Goal: Task Accomplishment & Management: Manage account settings

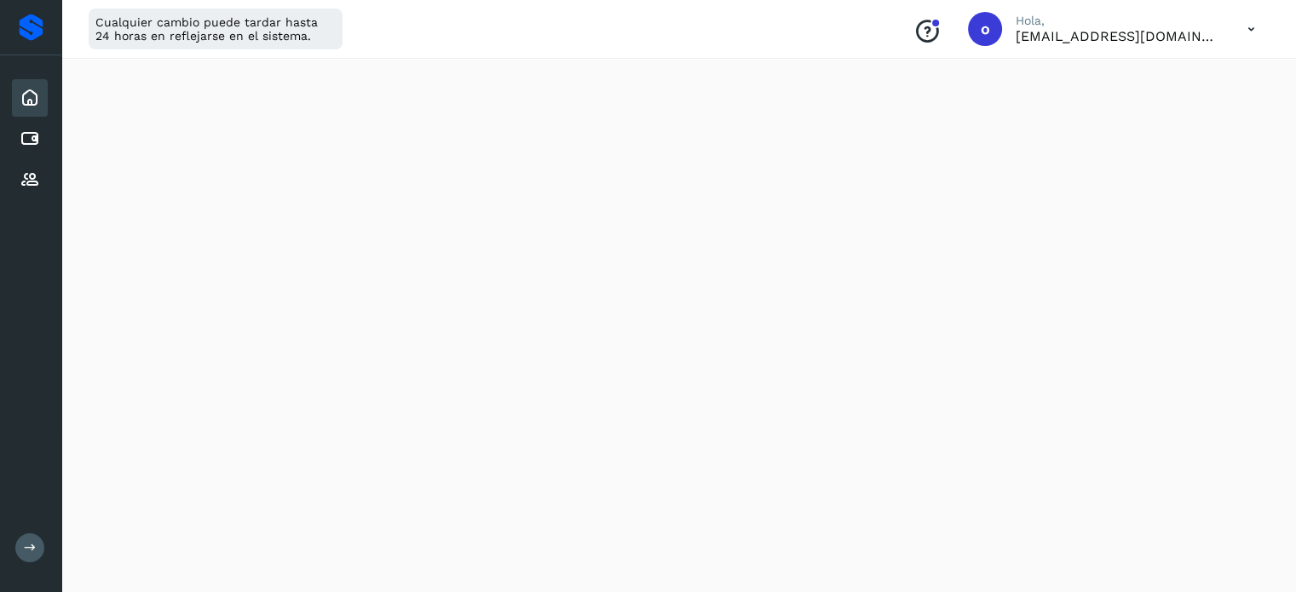
scroll to position [597, 0]
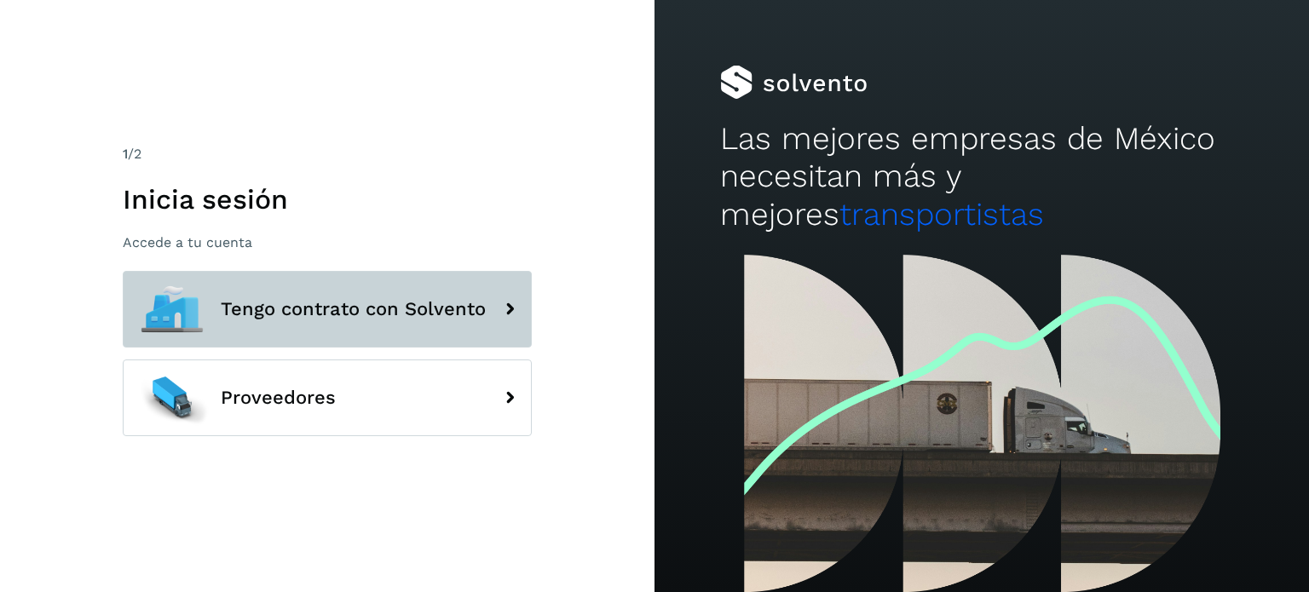
click at [385, 310] on span "Tengo contrato con Solvento" at bounding box center [353, 309] width 265 height 20
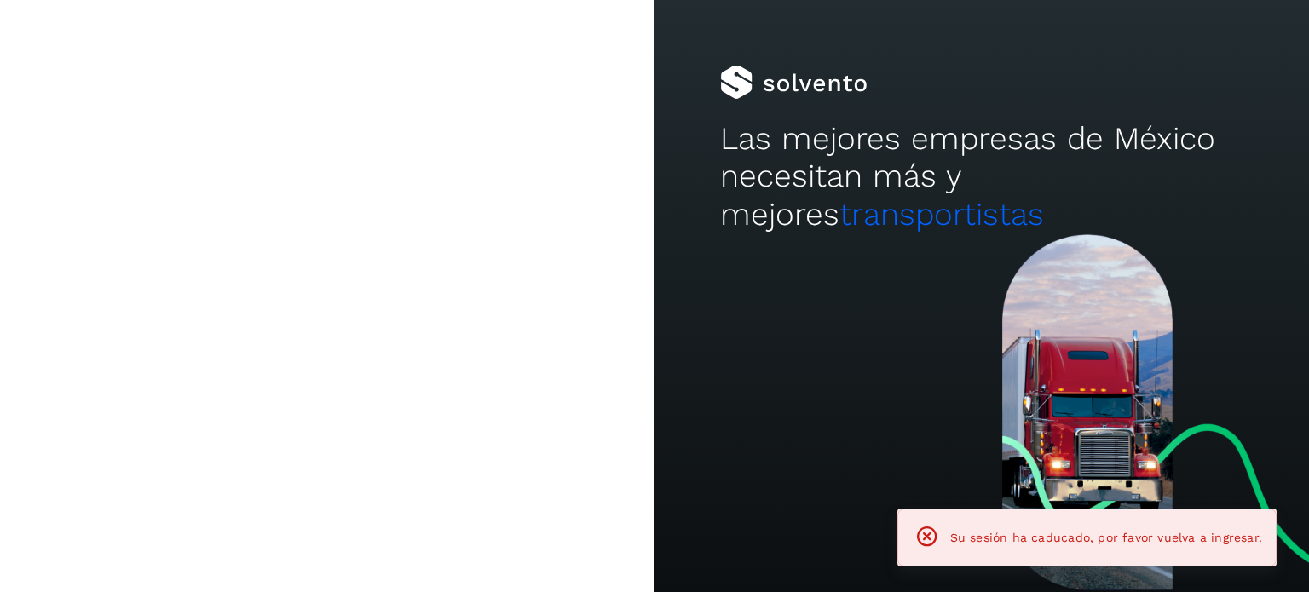
type input "**********"
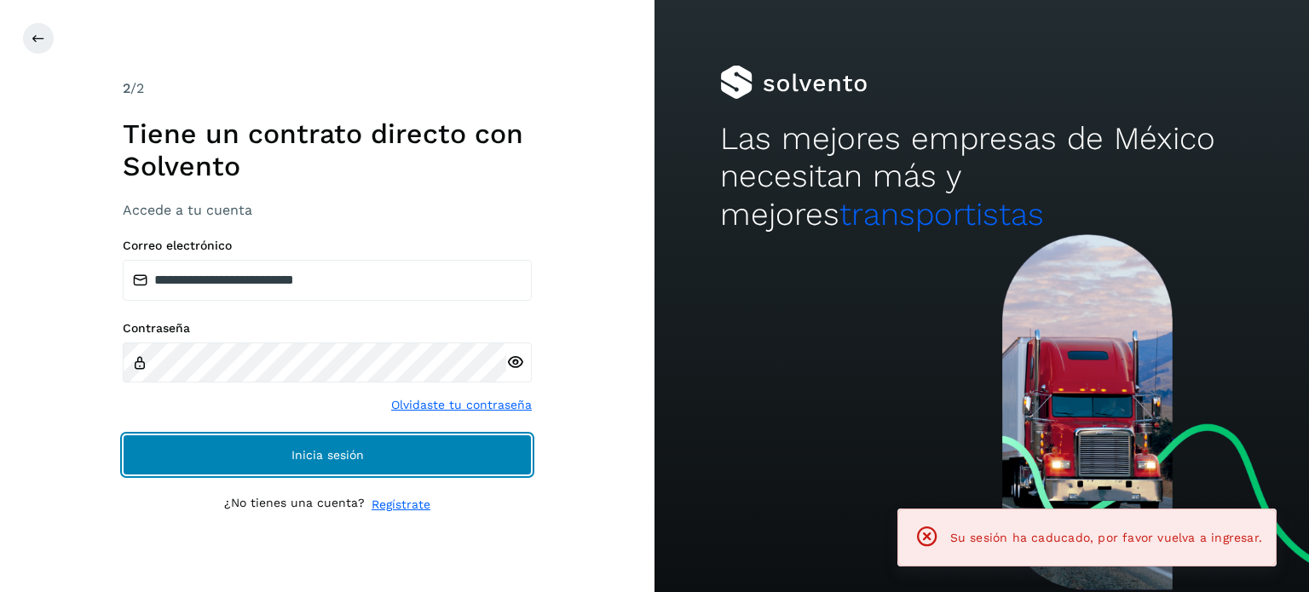
click at [407, 449] on button "Inicia sesión" at bounding box center [327, 455] width 409 height 41
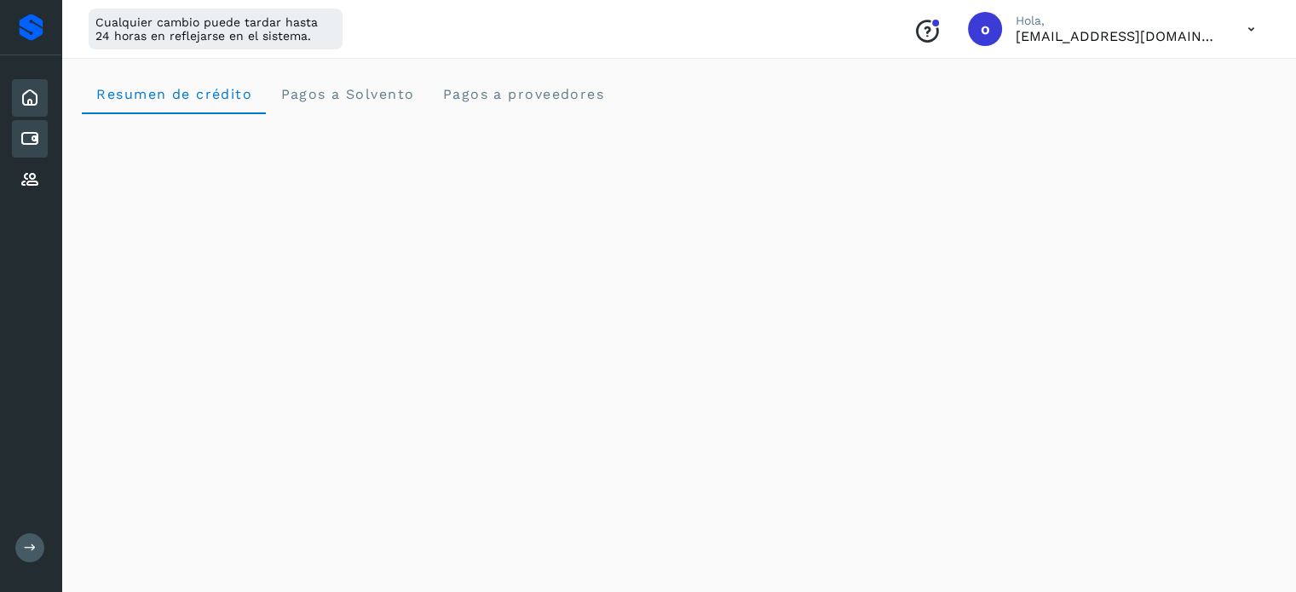
click at [24, 139] on icon at bounding box center [30, 139] width 20 height 20
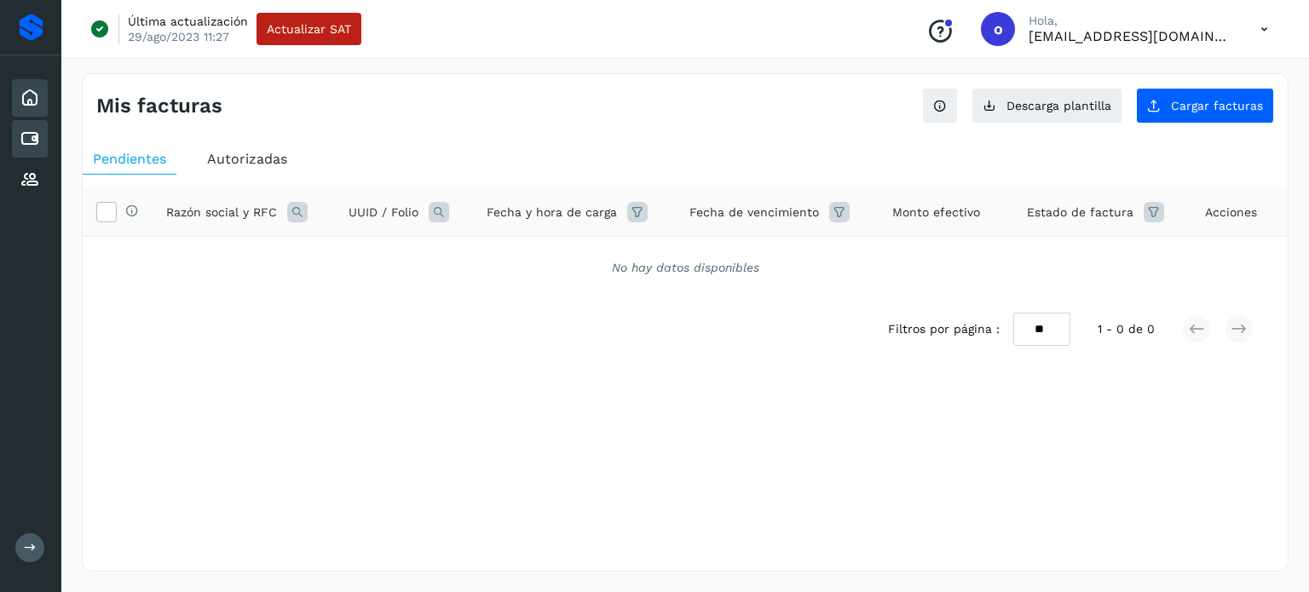
click at [37, 88] on icon at bounding box center [30, 98] width 20 height 20
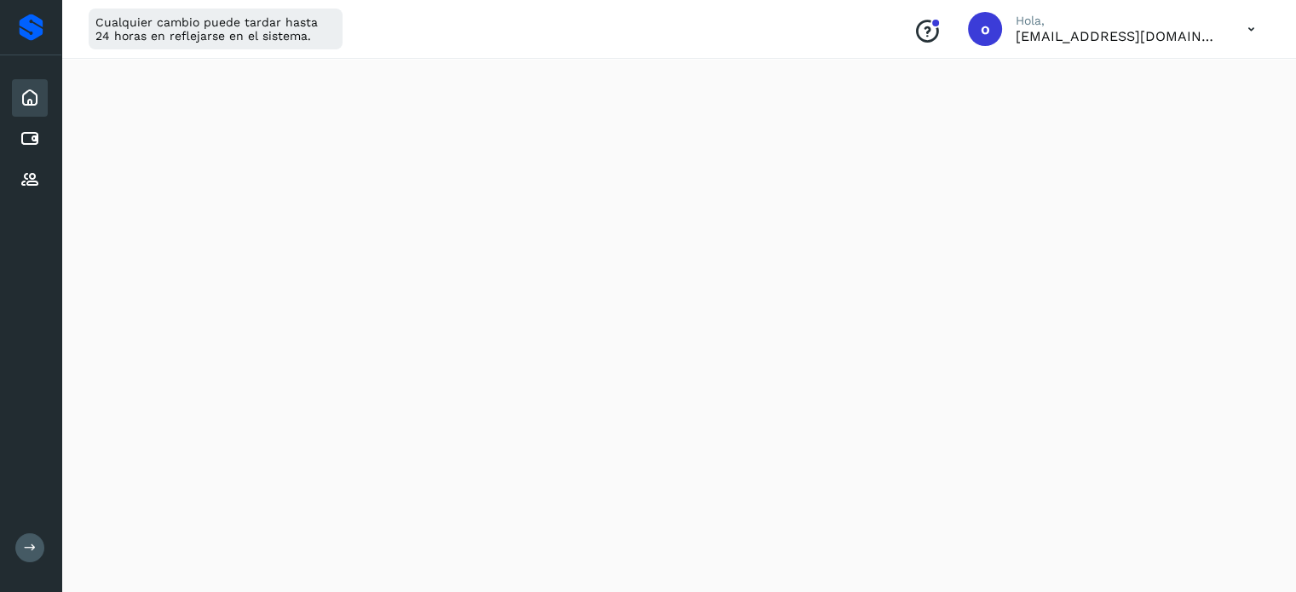
scroll to position [885, 0]
